Goal: Transaction & Acquisition: Download file/media

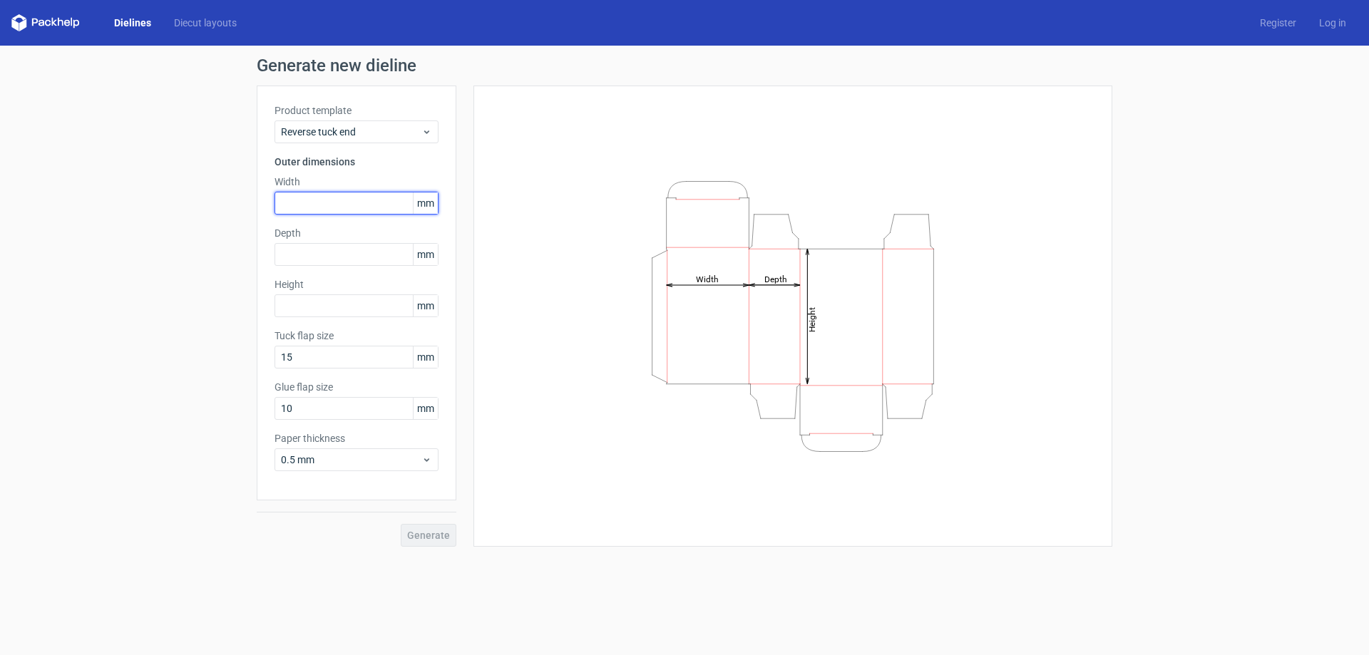
click at [339, 195] on input "text" at bounding box center [356, 203] width 164 height 23
click at [366, 138] on span "Reverse tuck end" at bounding box center [351, 132] width 140 height 14
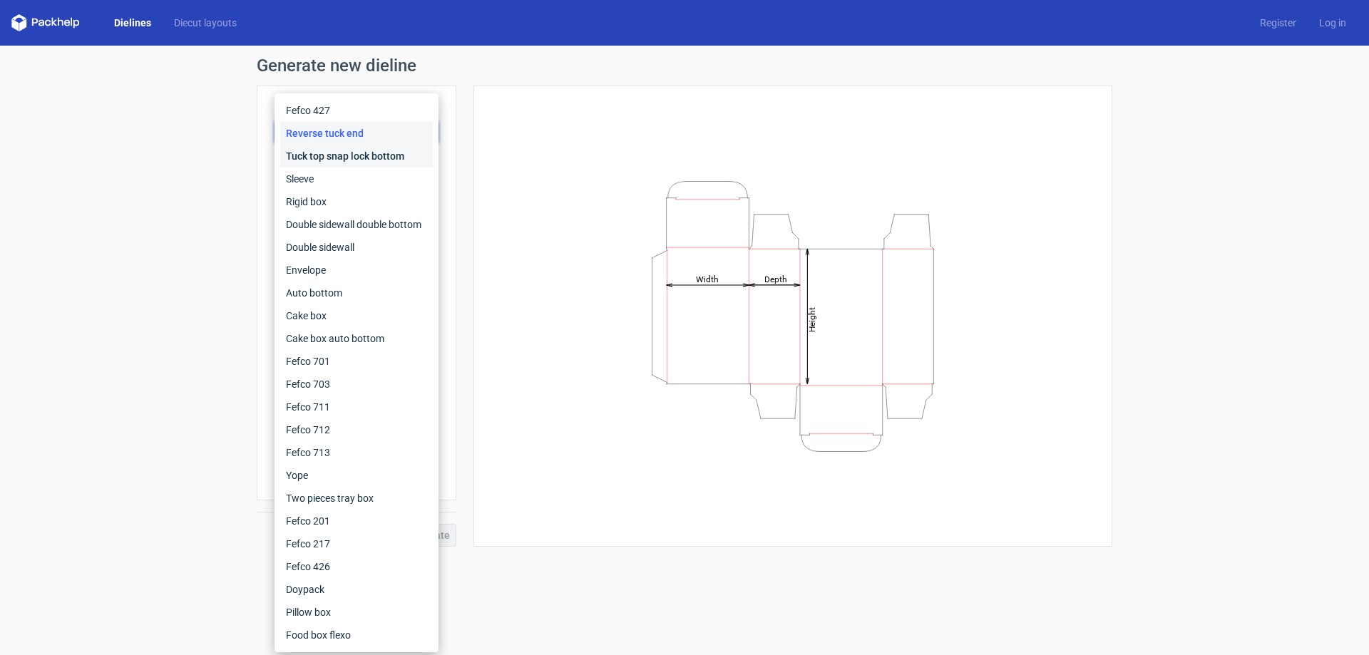
click at [359, 151] on div "Tuck top snap lock bottom" at bounding box center [356, 156] width 153 height 23
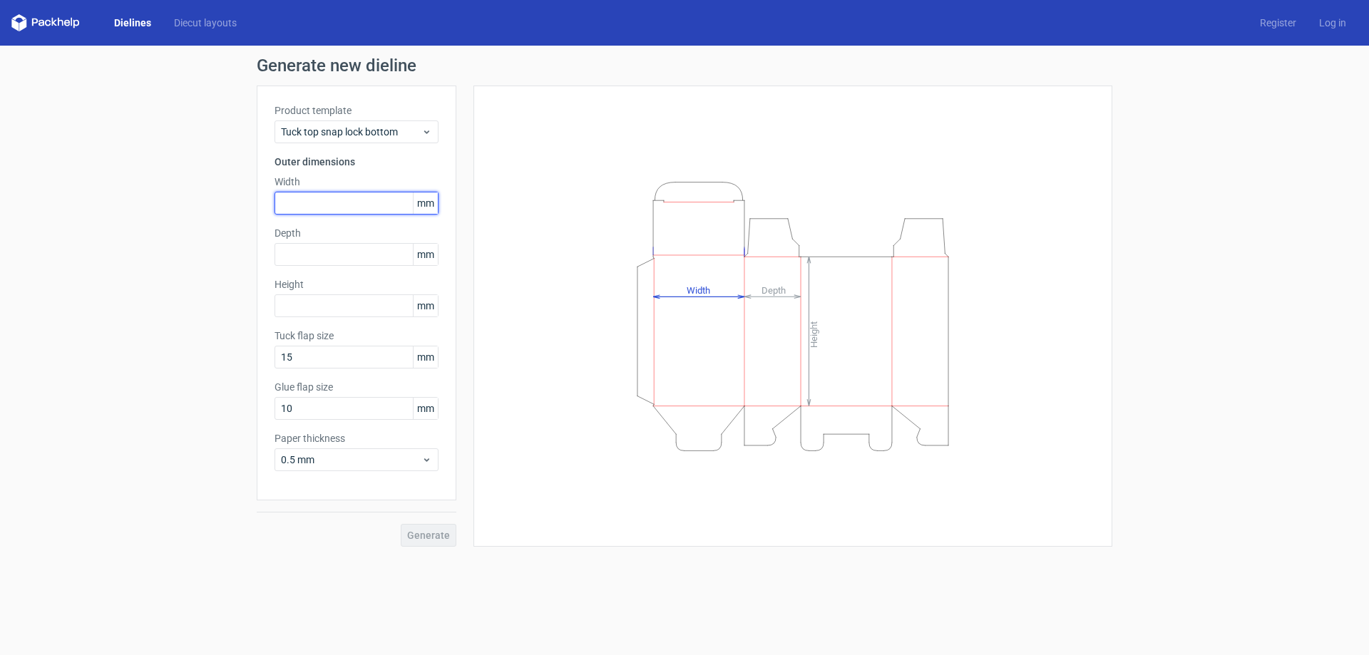
click at [327, 194] on input "text" at bounding box center [356, 203] width 164 height 23
drag, startPoint x: 327, startPoint y: 194, endPoint x: 233, endPoint y: 200, distance: 94.3
click at [233, 200] on div "Generate new dieline Product template Tuck top snap lock bottom Outer dimension…" at bounding box center [684, 302] width 1369 height 513
type input "97"
click at [304, 255] on input "text" at bounding box center [356, 254] width 164 height 23
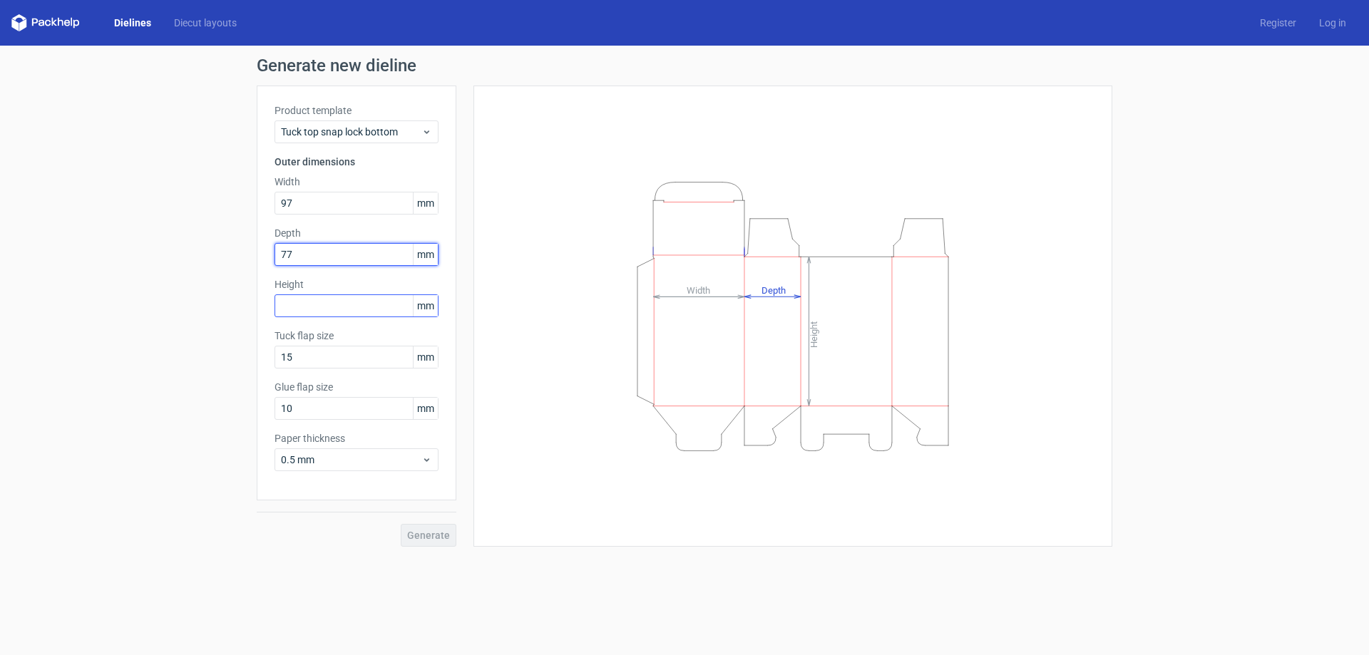
type input "77"
click at [299, 310] on input "text" at bounding box center [356, 305] width 164 height 23
type input "183"
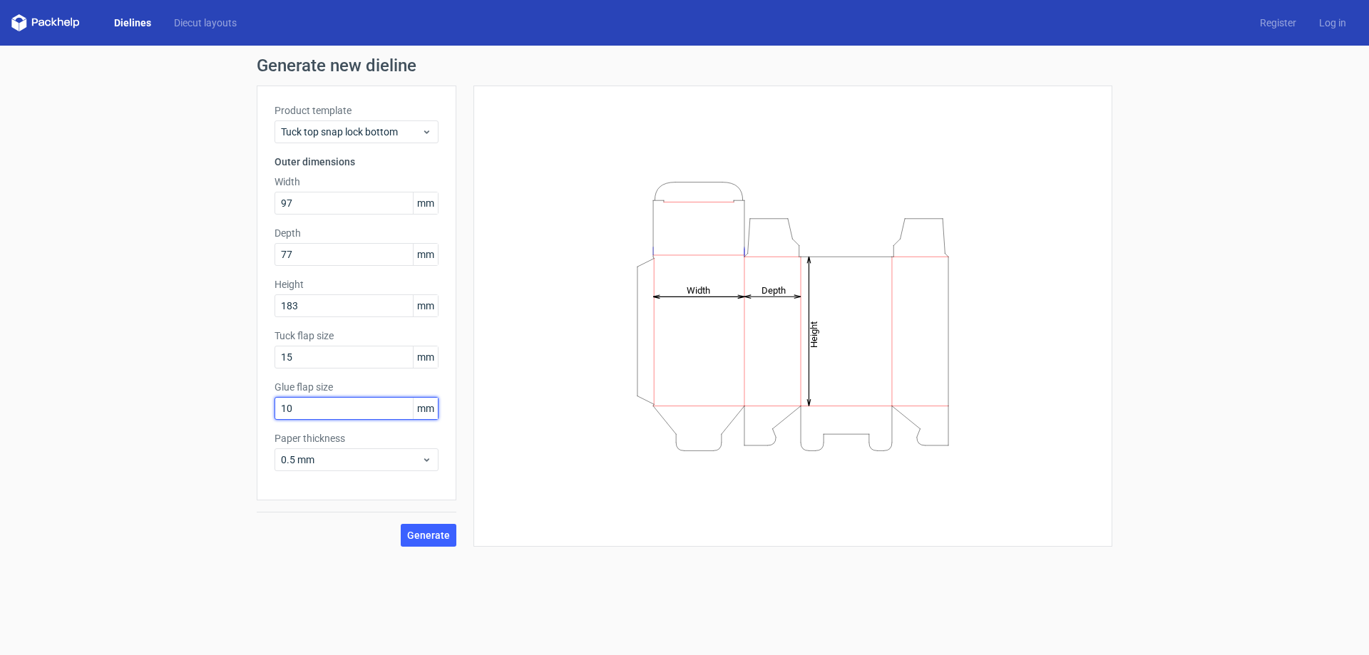
drag, startPoint x: 315, startPoint y: 405, endPoint x: 213, endPoint y: 405, distance: 102.0
click at [213, 405] on div "Generate new dieline Product template Tuck top snap lock bottom Outer dimension…" at bounding box center [684, 302] width 1369 height 513
type input "15"
click at [421, 530] on span "Generate" at bounding box center [428, 535] width 43 height 10
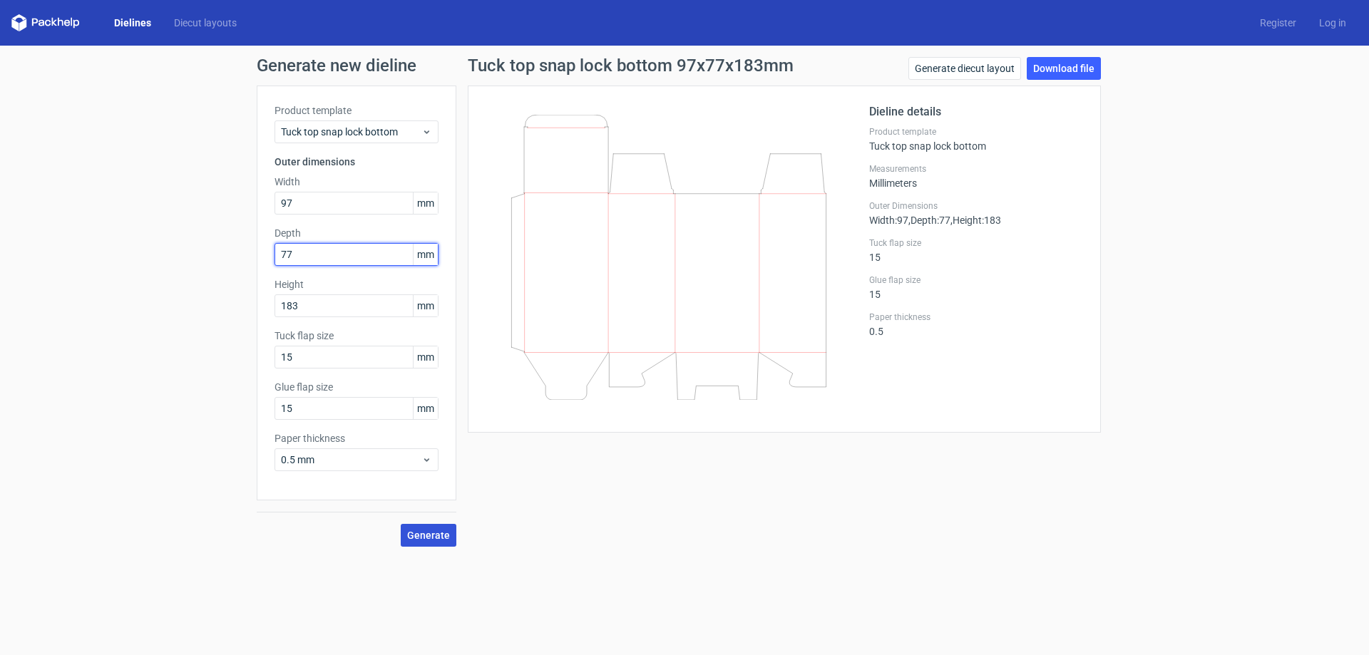
click at [319, 257] on input "77" at bounding box center [356, 254] width 164 height 23
type input "78"
click at [431, 530] on span "Generate" at bounding box center [428, 535] width 43 height 10
click at [1038, 66] on link "Download file" at bounding box center [1064, 68] width 74 height 23
drag, startPoint x: 123, startPoint y: 497, endPoint x: 250, endPoint y: 608, distance: 168.7
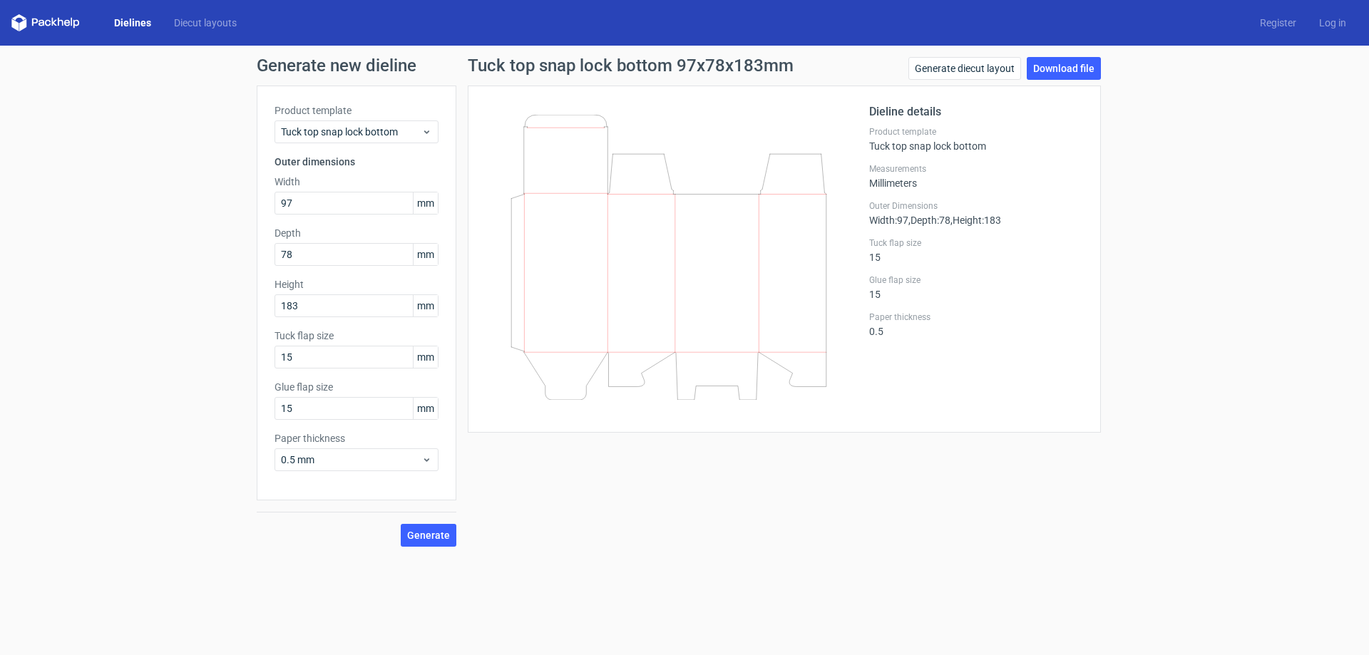
click at [123, 497] on div "Generate new dieline Product template Tuck top snap lock bottom Outer dimension…" at bounding box center [684, 302] width 1369 height 513
